Goal: Transaction & Acquisition: Purchase product/service

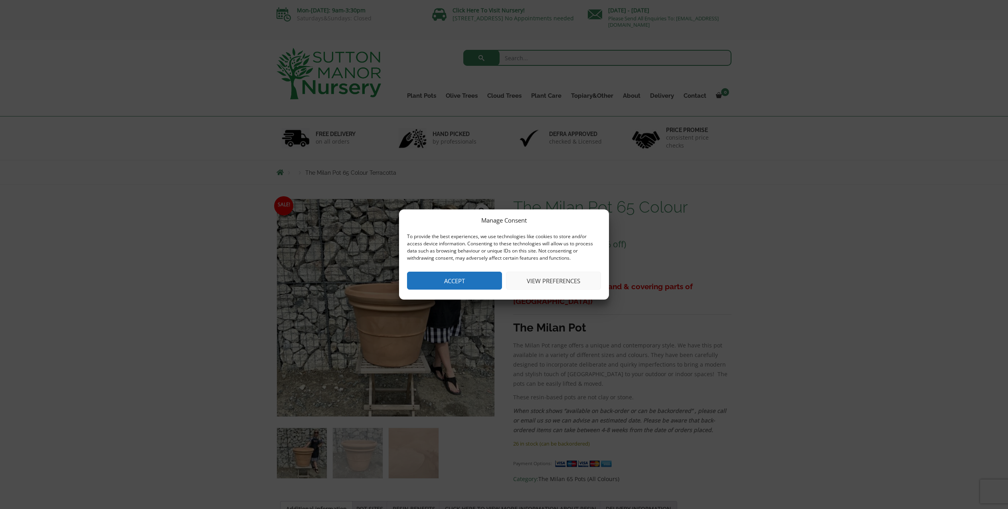
click at [444, 280] on button "Accept" at bounding box center [454, 281] width 95 height 18
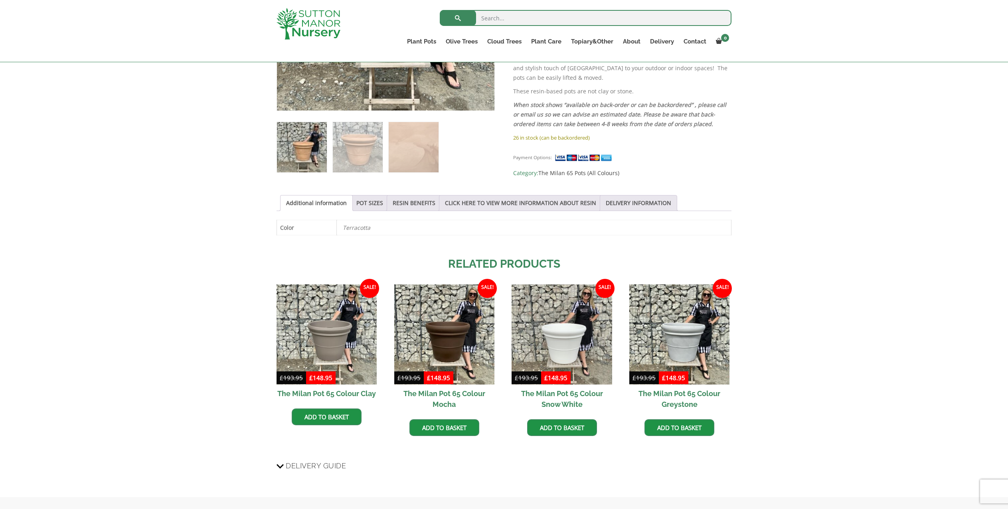
scroll to position [319, 0]
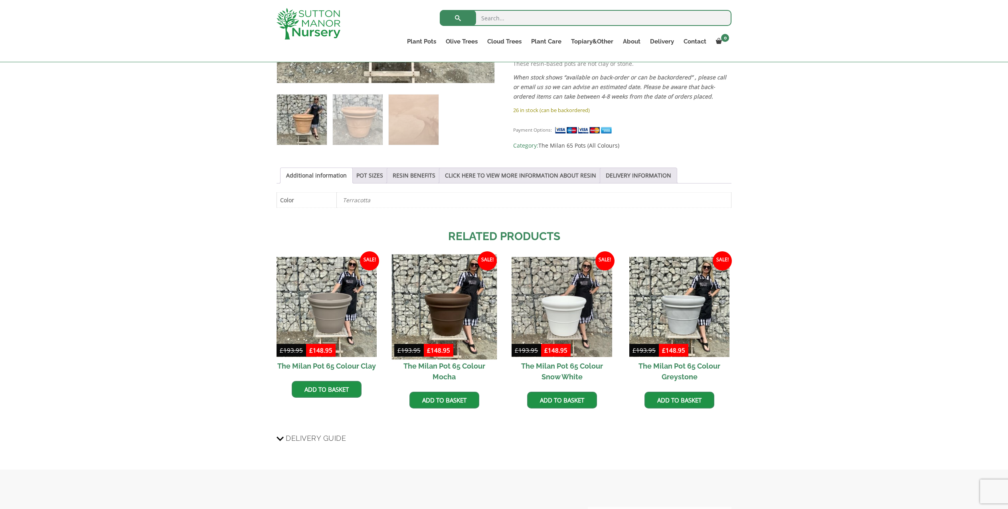
click at [446, 305] on img at bounding box center [443, 307] width 105 height 105
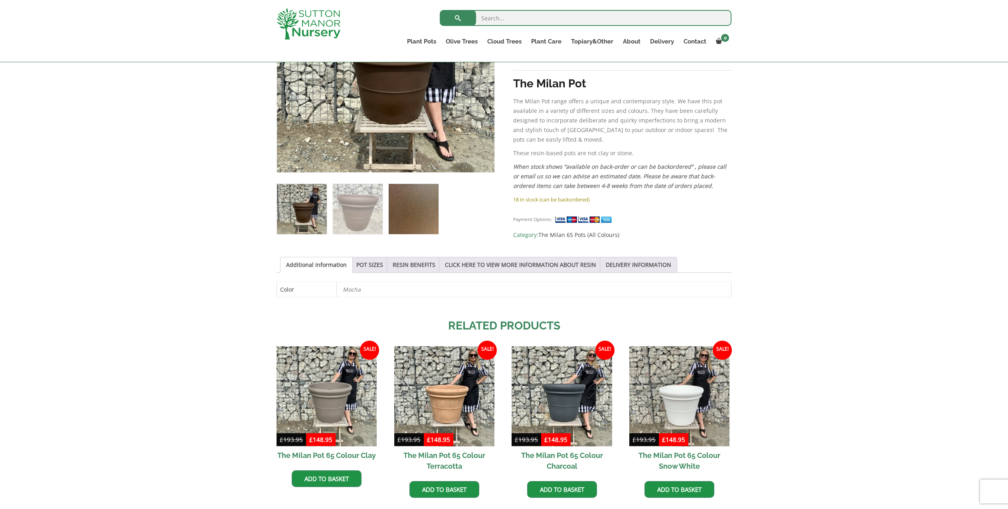
scroll to position [265, 0]
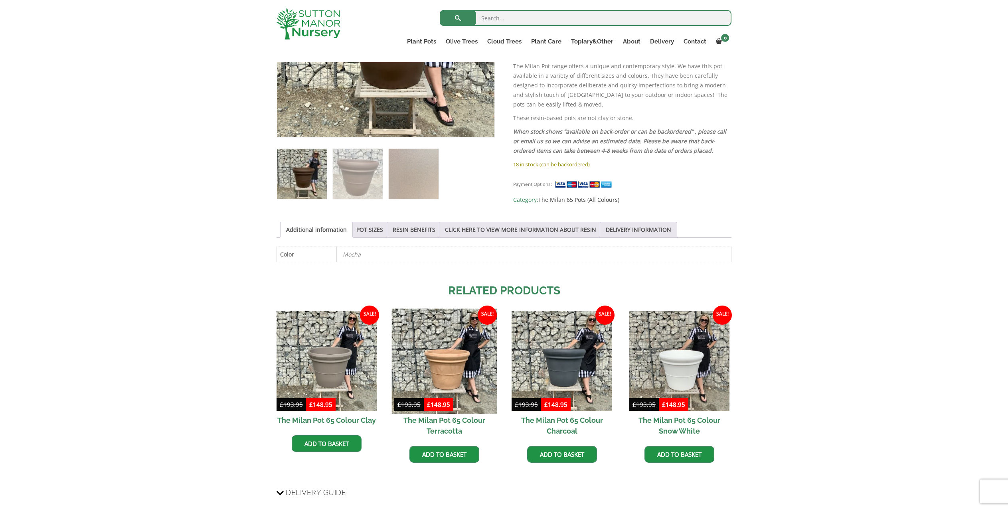
click at [444, 355] on img at bounding box center [443, 361] width 105 height 105
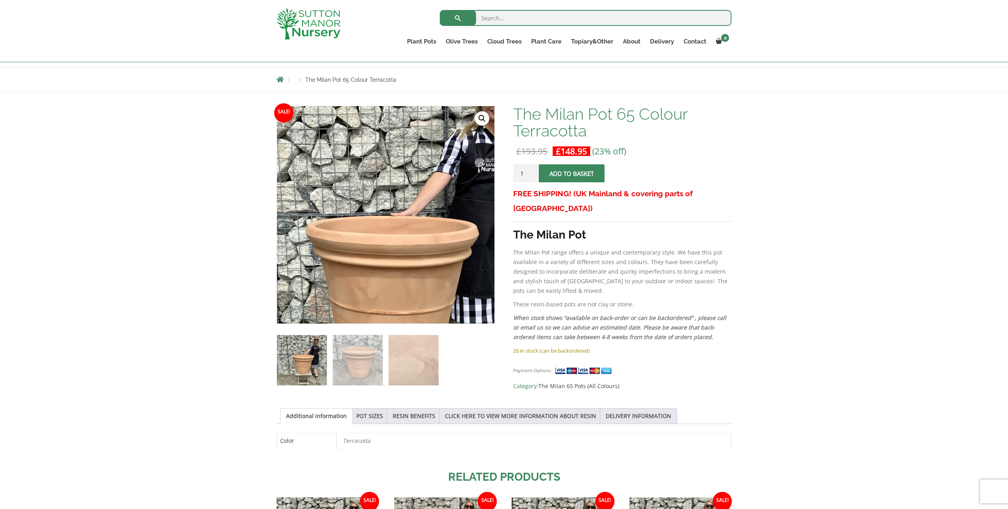
scroll to position [80, 0]
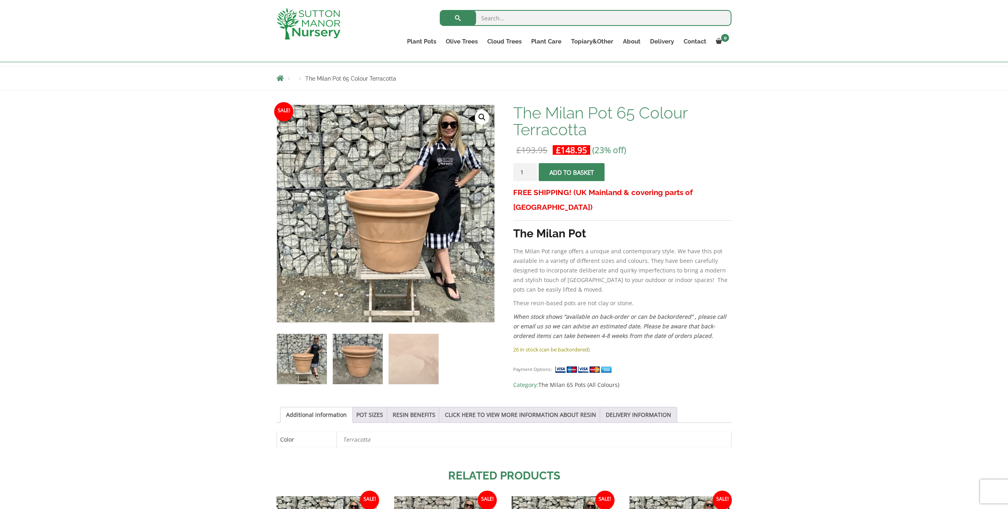
click at [370, 361] on img at bounding box center [358, 359] width 50 height 50
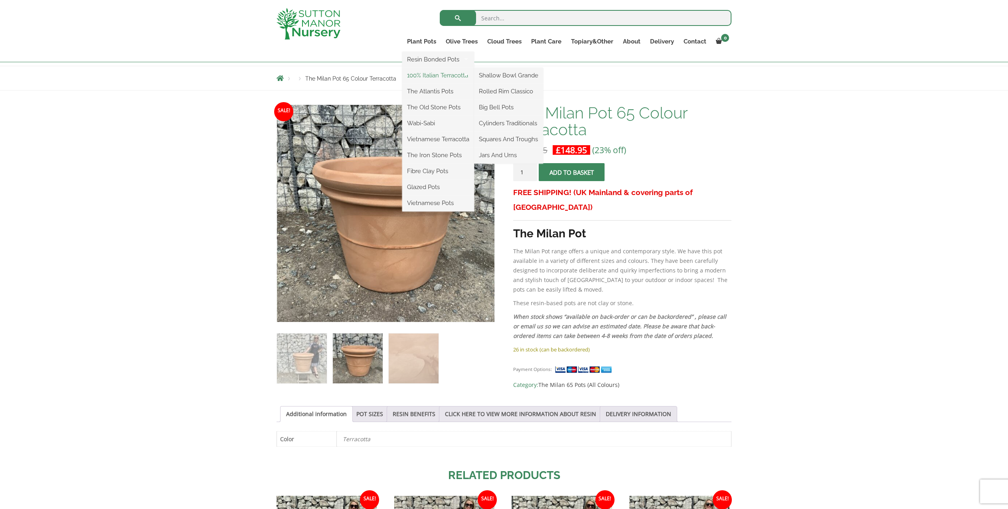
click at [431, 75] on link "100% Italian Terracotta" at bounding box center [438, 75] width 72 height 12
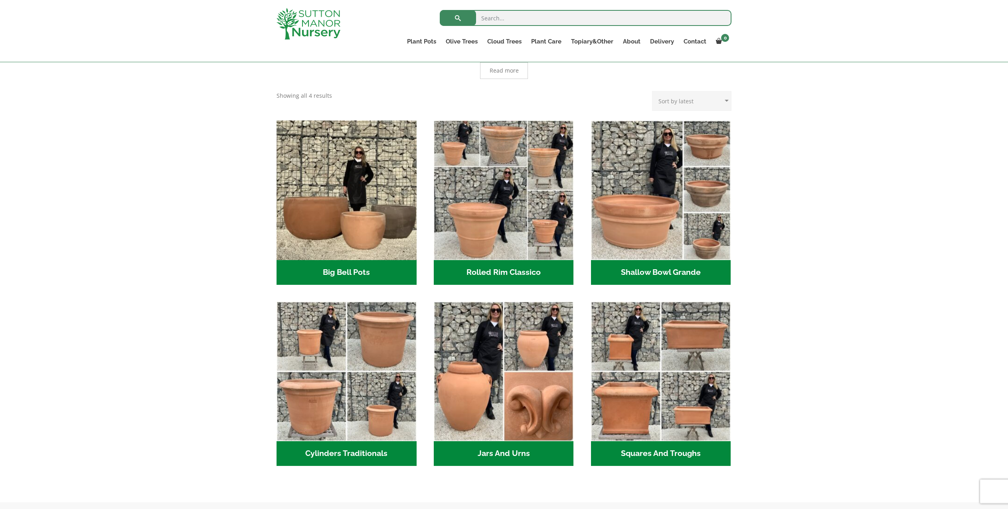
scroll to position [199, 0]
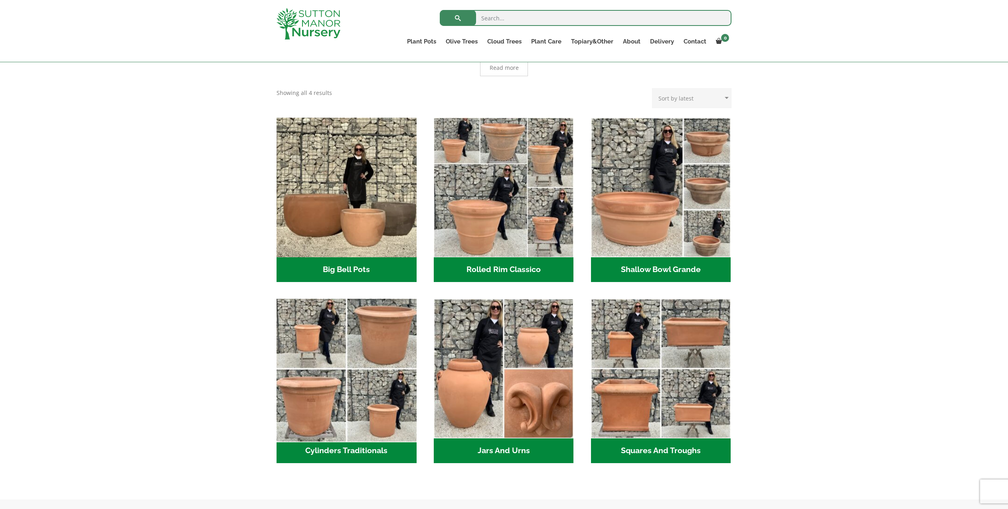
click at [371, 320] on img "Visit product category Cylinders Traditionals" at bounding box center [346, 368] width 147 height 147
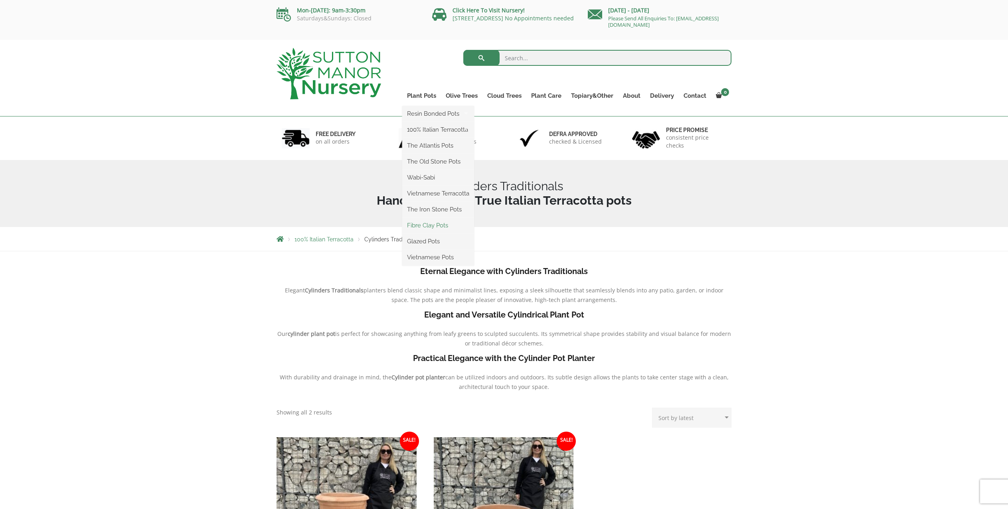
click at [432, 224] on link "Fibre Clay Pots" at bounding box center [438, 225] width 72 height 12
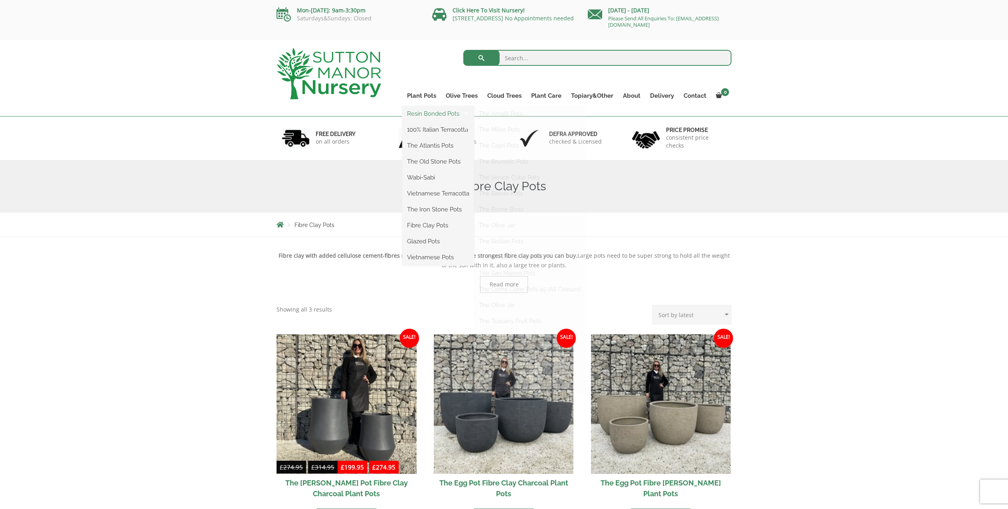
click at [429, 114] on link "Resin Bonded Pots" at bounding box center [438, 114] width 72 height 12
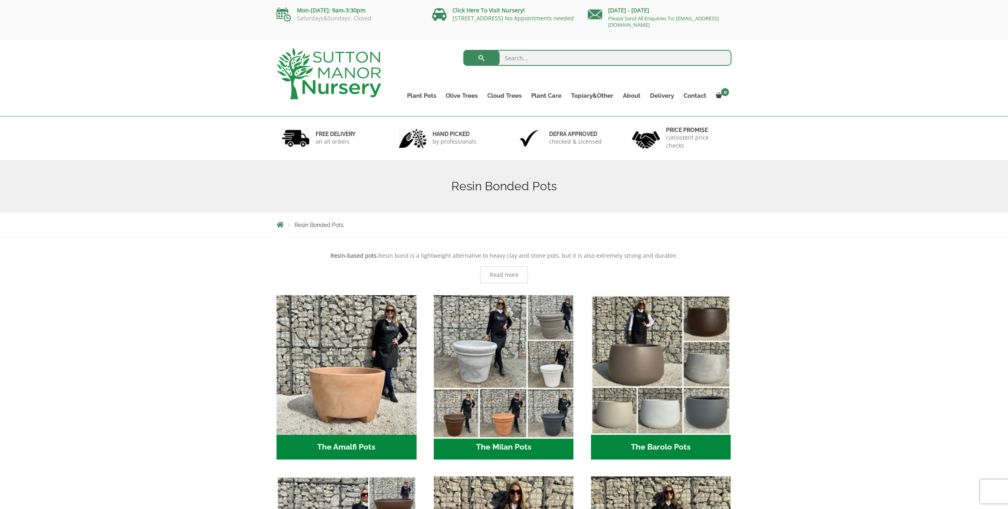
click at [473, 372] on img "Visit product category The Milan Pots" at bounding box center [503, 365] width 147 height 147
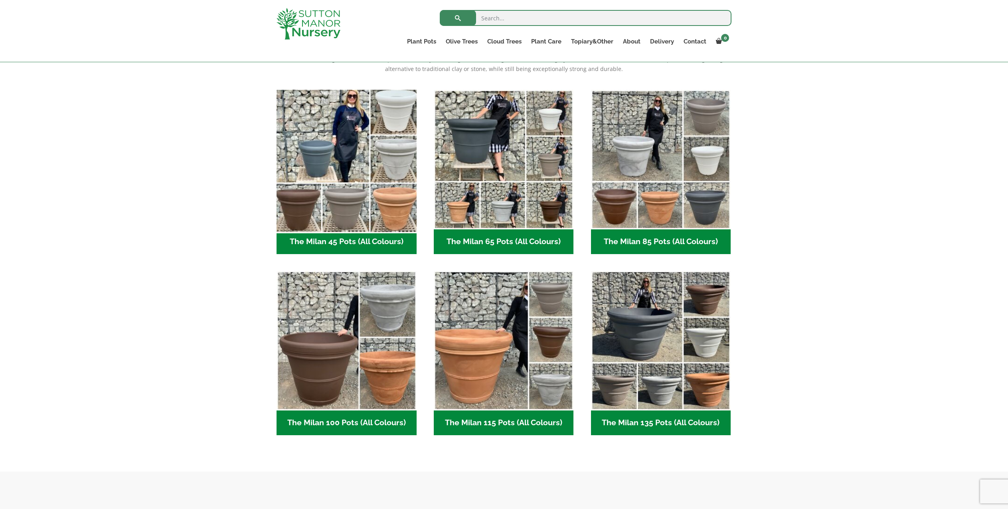
scroll to position [199, 0]
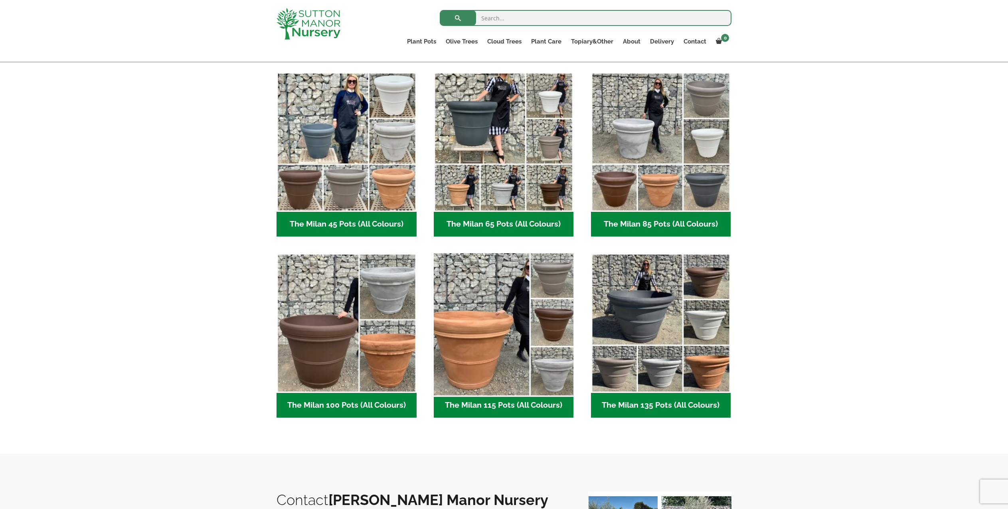
click at [483, 354] on img "Visit product category The Milan 115 Pots (All Colours)" at bounding box center [503, 323] width 147 height 147
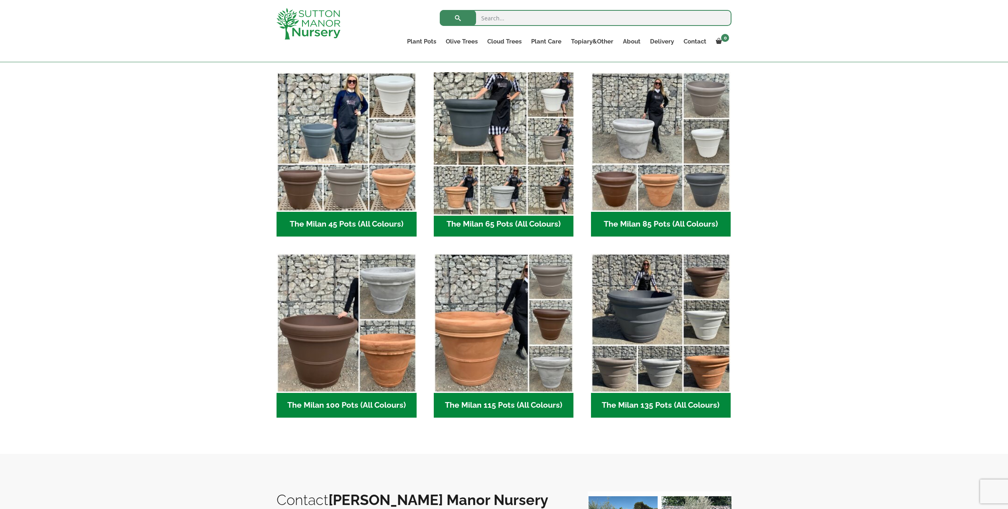
click at [481, 197] on img "Visit product category The Milan 65 Pots (All Colours)" at bounding box center [503, 142] width 147 height 147
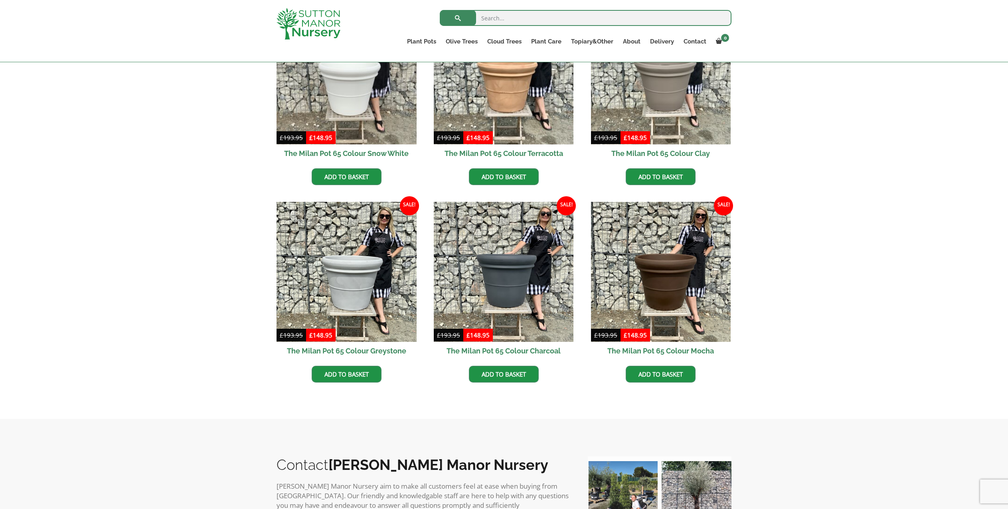
scroll to position [225, 0]
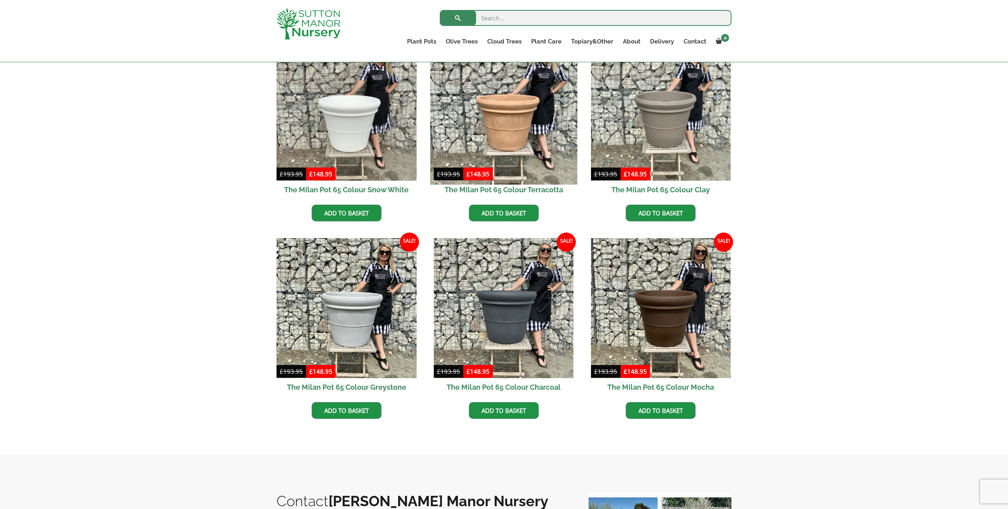
click at [504, 157] on img at bounding box center [503, 111] width 147 height 147
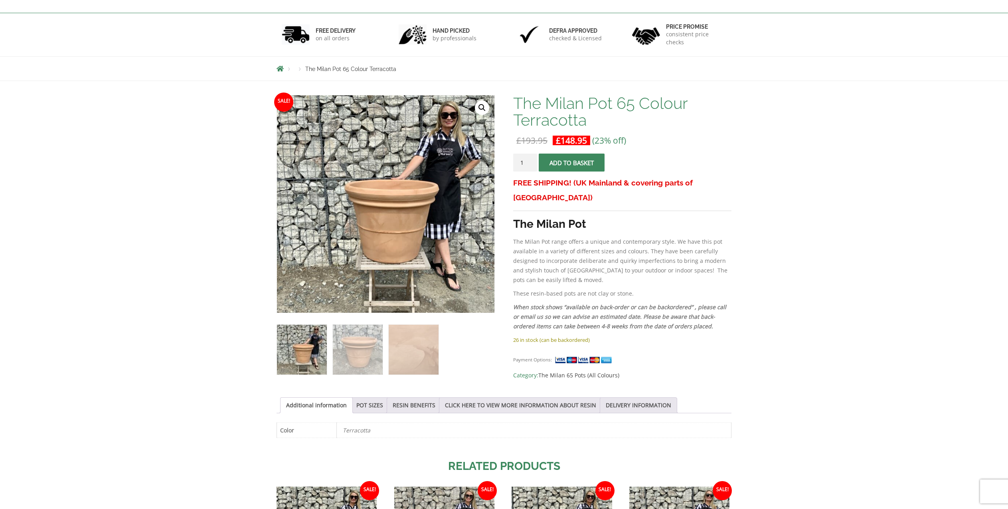
scroll to position [40, 0]
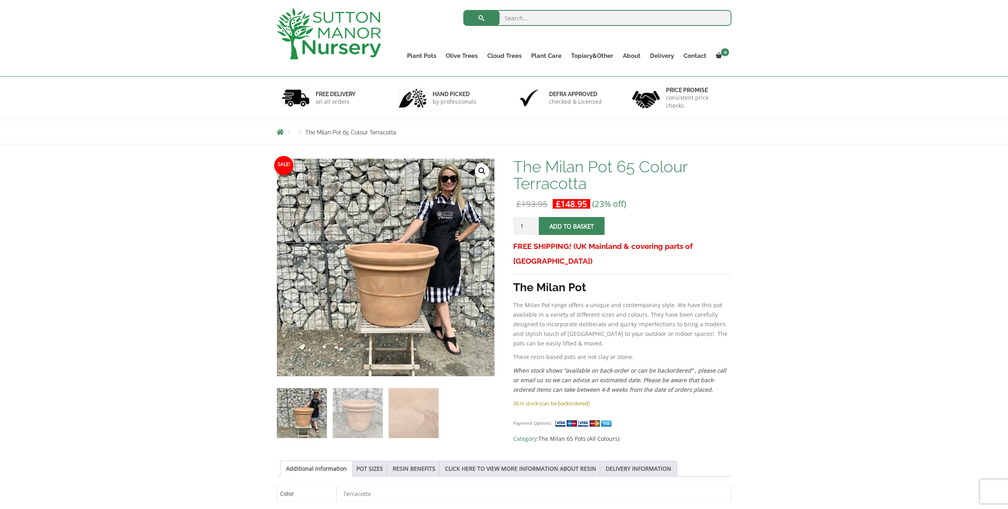
click at [571, 226] on span "submit" at bounding box center [571, 226] width 0 height 0
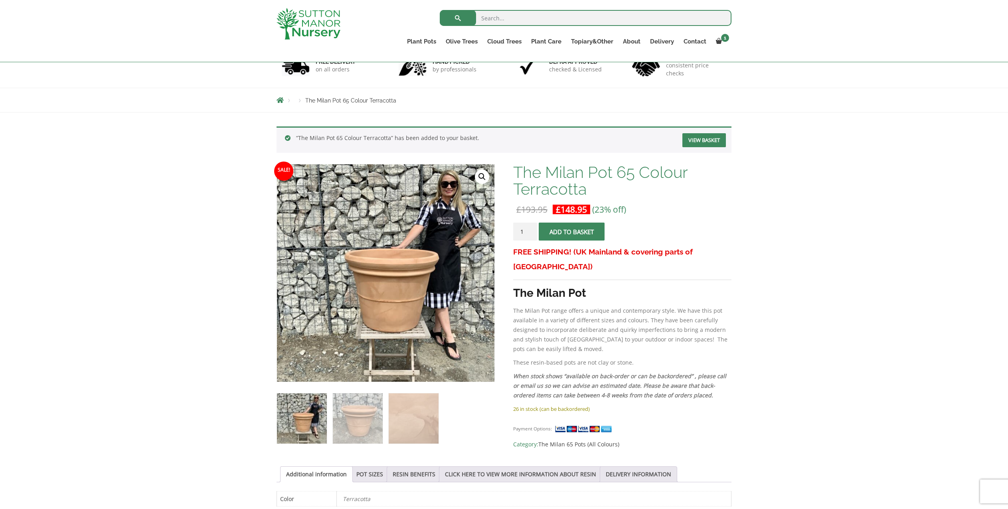
scroll to position [145, 0]
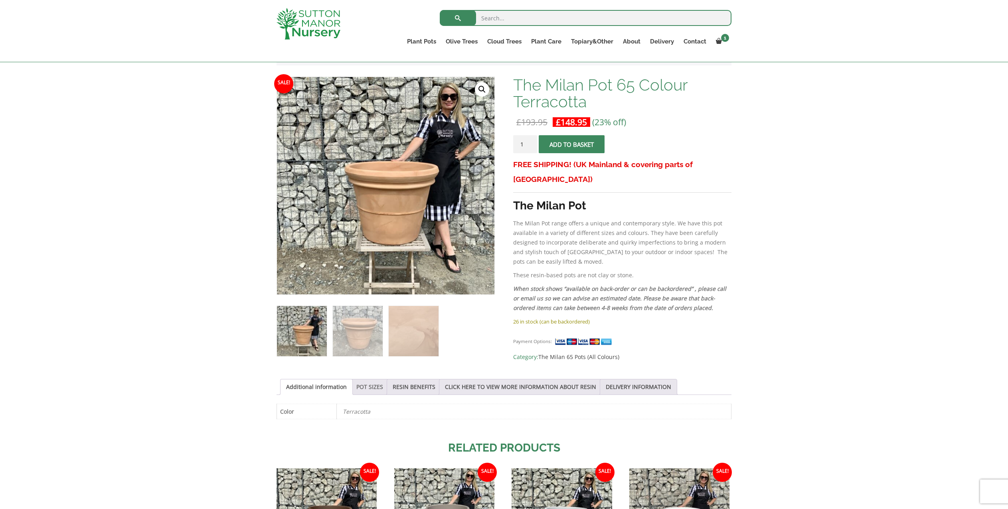
click at [366, 391] on link "POT SIZES" at bounding box center [369, 386] width 27 height 15
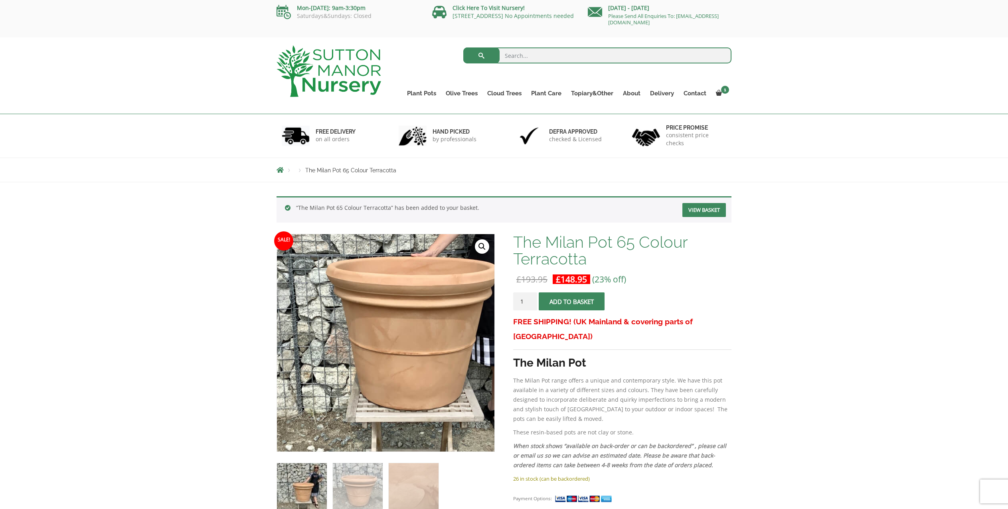
scroll to position [0, 0]
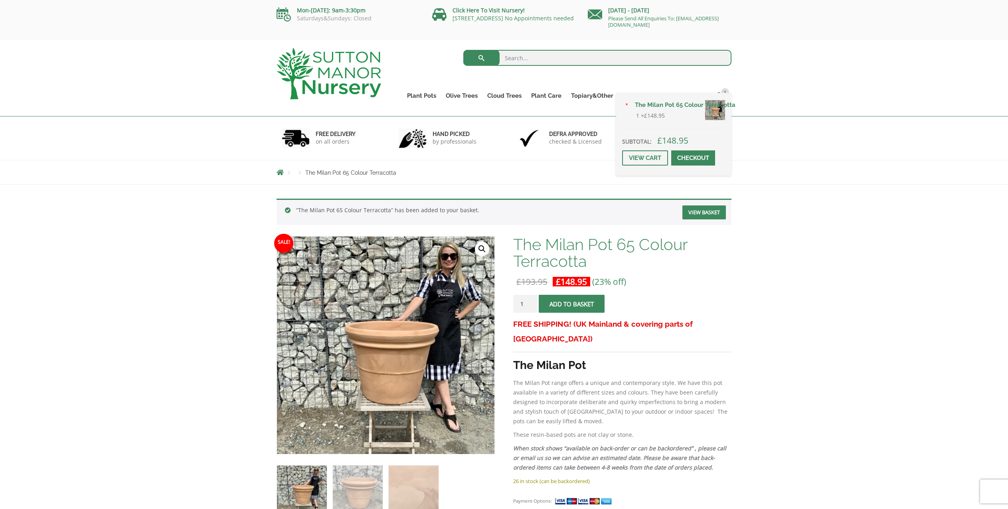
click at [695, 162] on link "Checkout" at bounding box center [693, 157] width 44 height 15
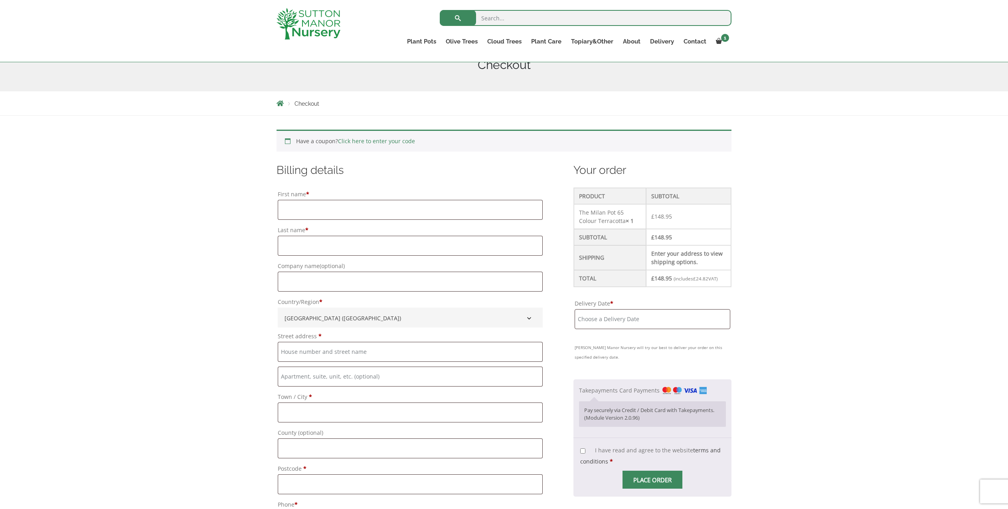
scroll to position [145, 0]
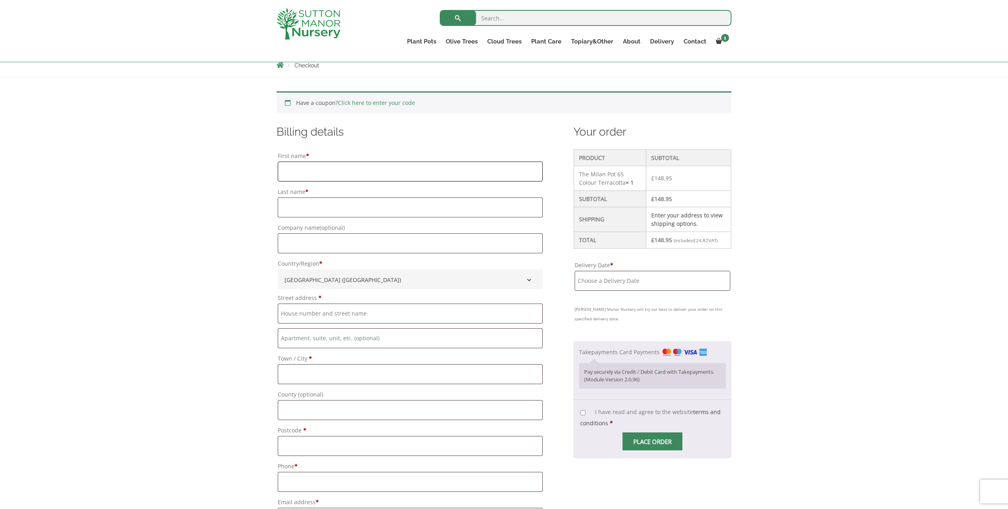
click at [325, 177] on input "First name *" at bounding box center [410, 172] width 265 height 20
type input "David"
type input "David Corben"
type input "All Mech Pipework Ltd"
type input "37 Gates Green Road, West Wickham, Kent"
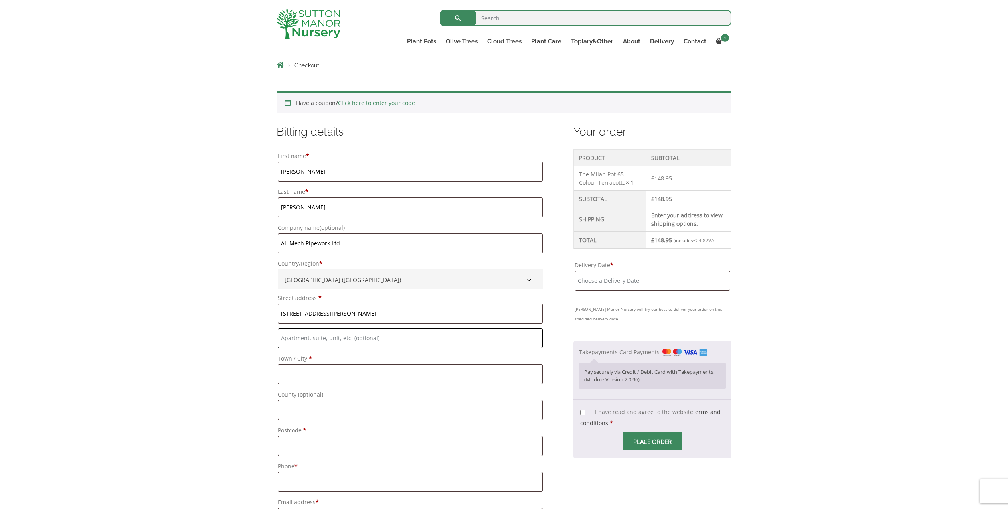
type input "Unit 24"
type input "West Wickham"
type input "Kent"
type input "BR4 9DE"
type input "+447830195280"
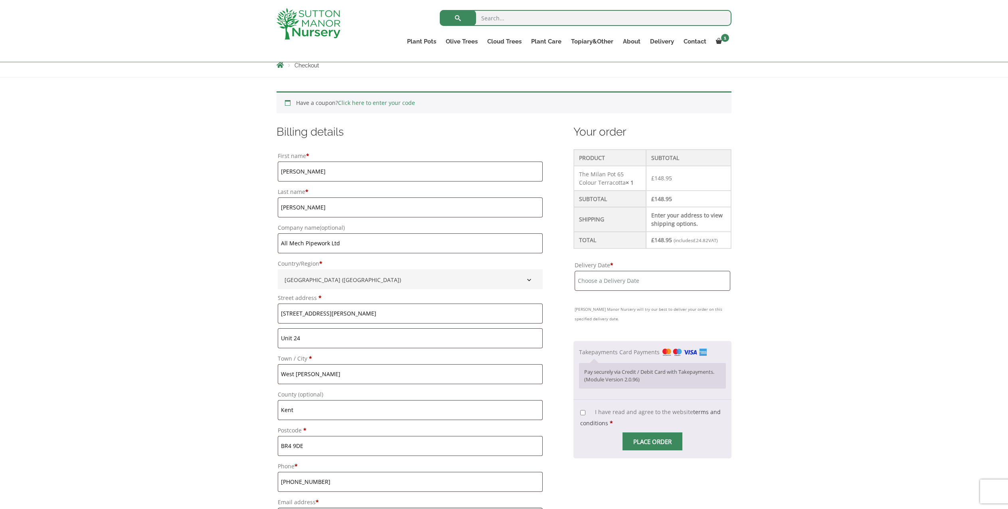
type input "dave@allmechpipework.co.uk"
click at [297, 209] on input "David Corben" at bounding box center [410, 207] width 265 height 20
type input "Corben"
click at [406, 316] on input "37 Gates Green Road, West Wickham, Kent" at bounding box center [410, 314] width 265 height 20
type input "3"
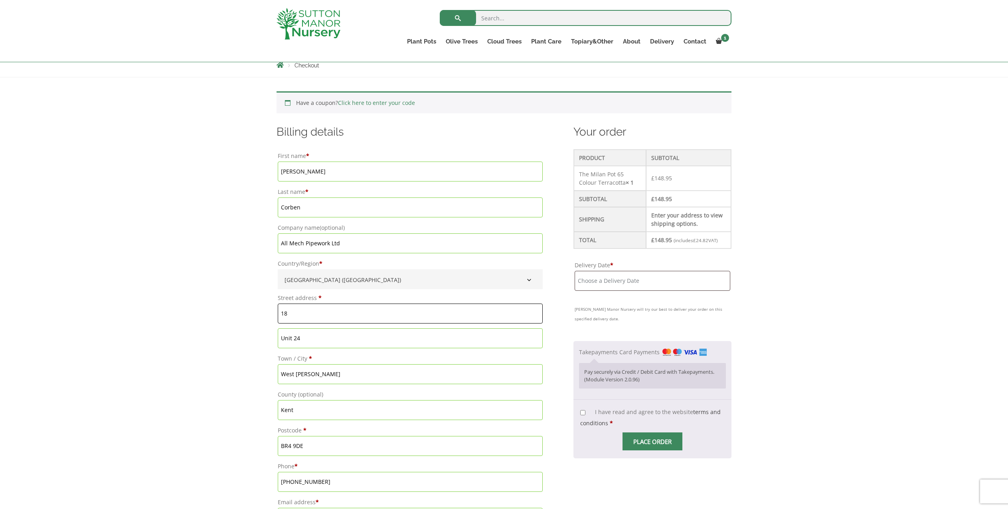
type input "18 Alexandra Road, Broadstairs, Kent"
click at [336, 343] on input "Unit 24" at bounding box center [410, 338] width 265 height 20
type input "U"
click at [389, 313] on input "18 Alexandra Road, Broadstairs, Kent" at bounding box center [410, 314] width 265 height 20
type input "18 Alexandra Road"
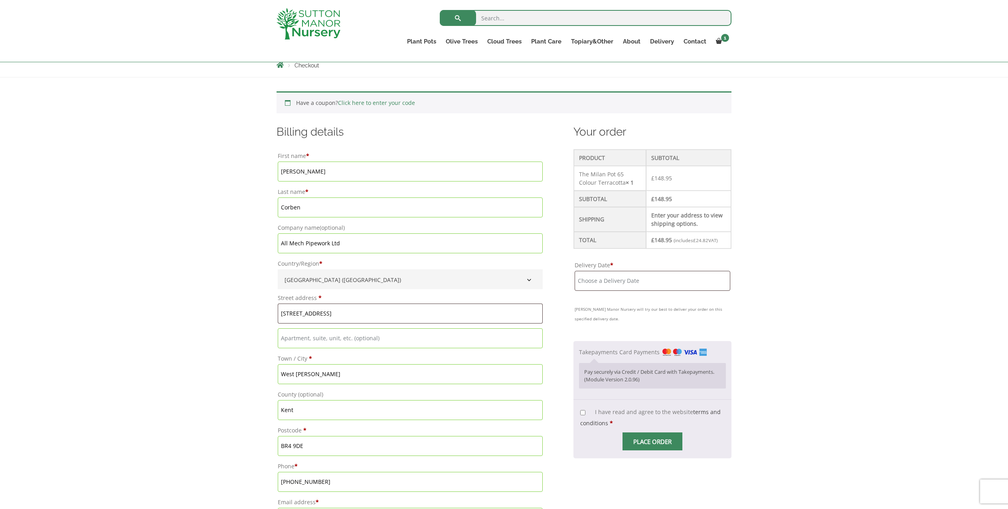
click at [282, 384] on p "Town / City * West Wickham" at bounding box center [409, 369] width 267 height 34
click at [321, 375] on input "West Wickham" at bounding box center [410, 374] width 265 height 20
type input "W"
type input "Broadstairs"
type input "18 Alexandra Road"
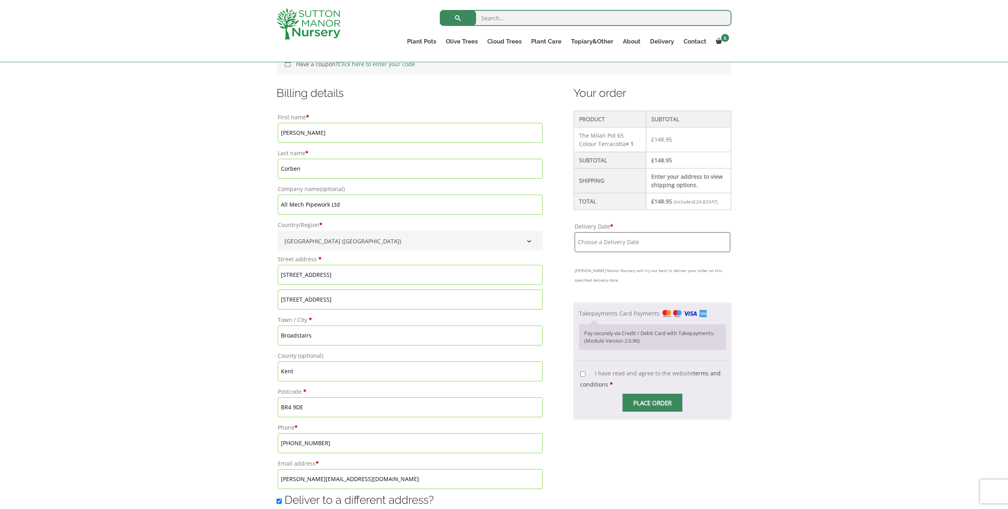
scroll to position [185, 0]
click at [310, 409] on input "BR4 9DE" at bounding box center [410, 406] width 265 height 20
type input "B"
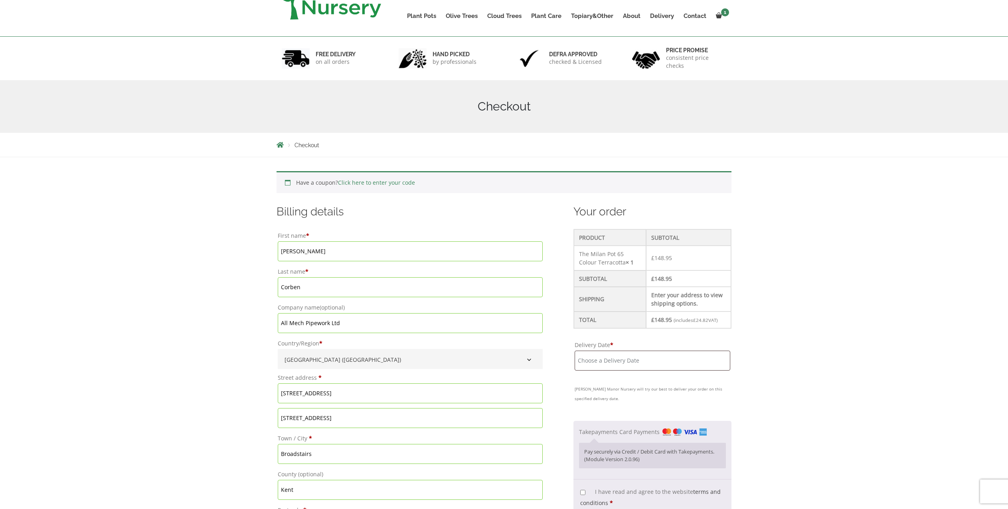
scroll to position [0, 0]
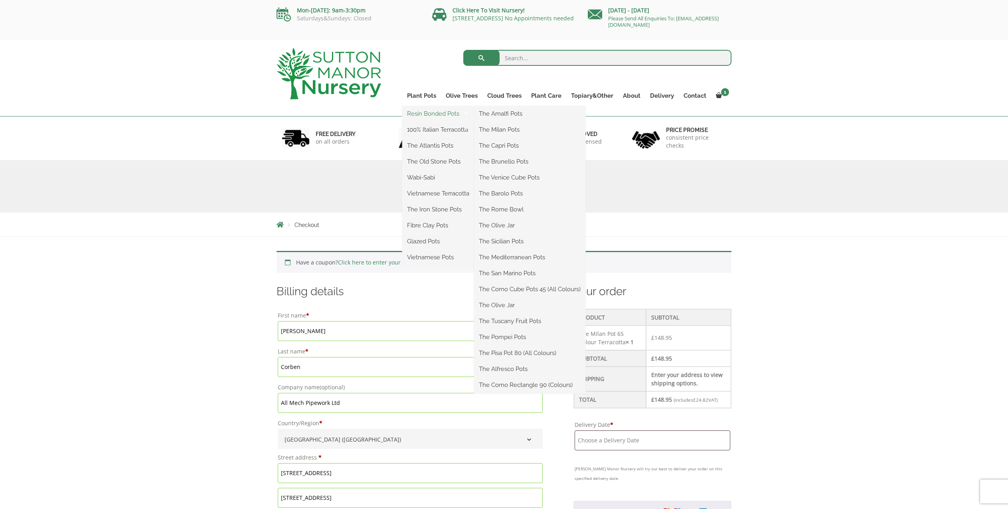
type input "CT10 1EP"
click at [427, 114] on link "Resin Bonded Pots" at bounding box center [438, 114] width 72 height 12
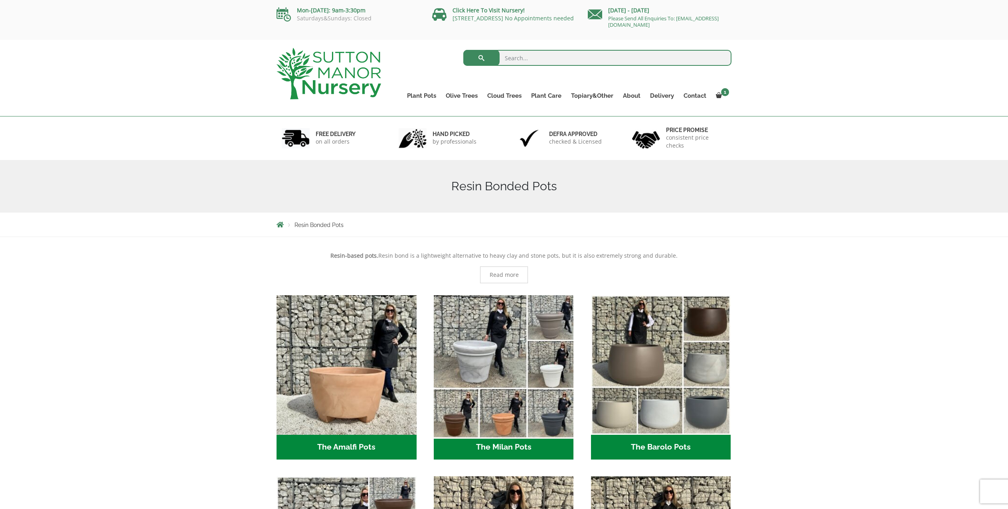
click at [492, 350] on img "Visit product category The Milan Pots" at bounding box center [503, 365] width 147 height 147
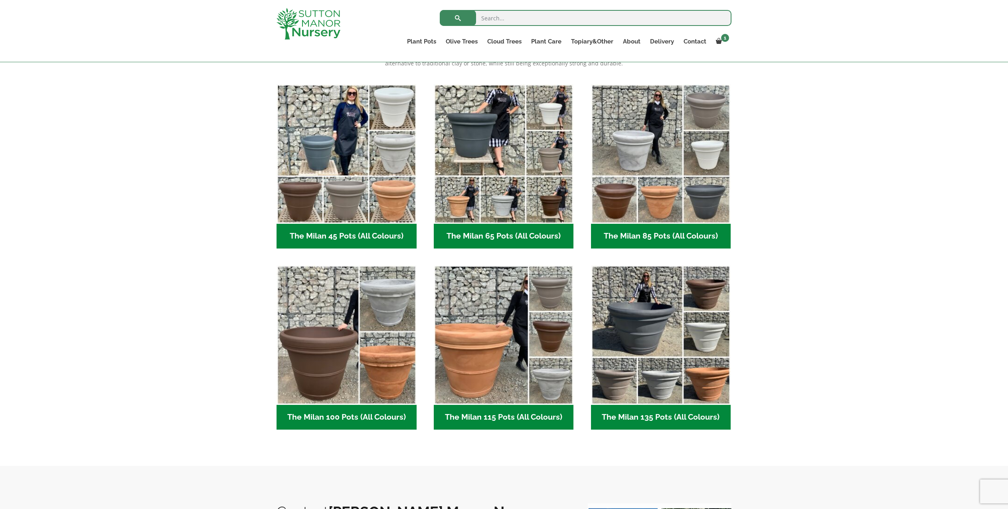
scroll to position [160, 0]
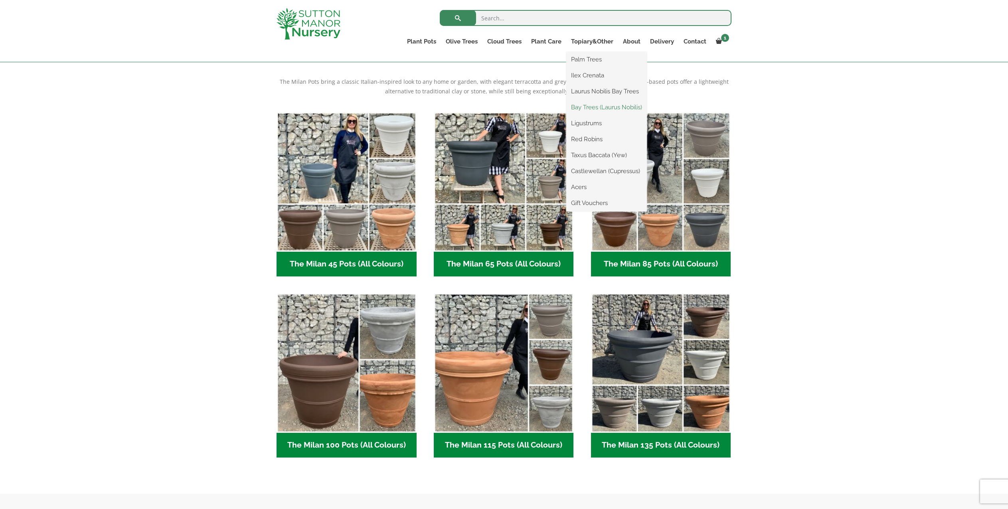
click at [584, 107] on link "Bay Trees (Laurus Nobilis)" at bounding box center [606, 107] width 81 height 12
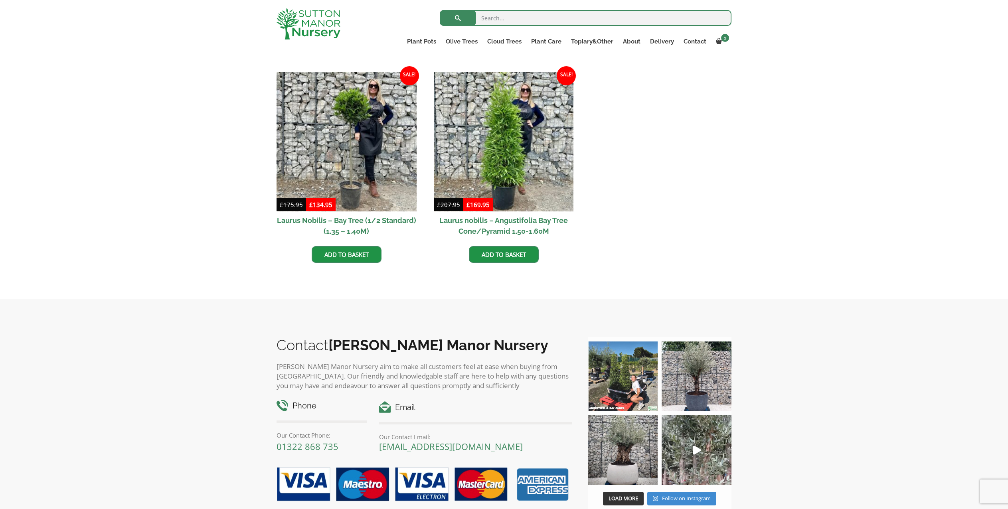
scroll to position [105, 0]
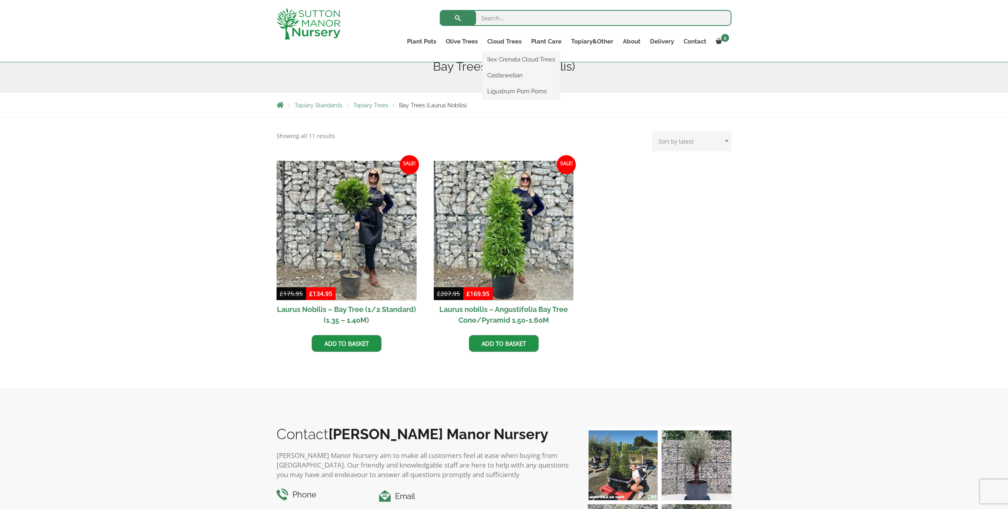
click at [503, 52] on ul "Ilex Crenata Cloud Trees Castlewellan Ligustrum Pom Poms" at bounding box center [520, 76] width 77 height 48
